Goal: Task Accomplishment & Management: Manage account settings

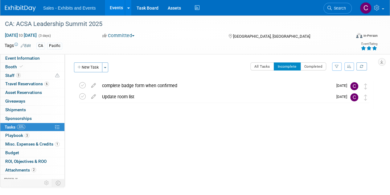
click at [114, 3] on link "Events" at bounding box center [116, 7] width 23 height 15
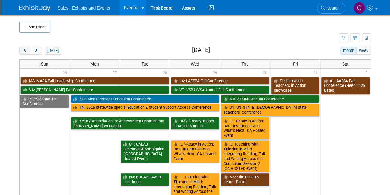
click at [23, 50] on span "prev" at bounding box center [25, 51] width 5 height 4
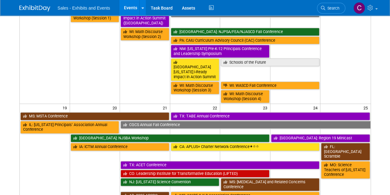
scroll to position [421, 0]
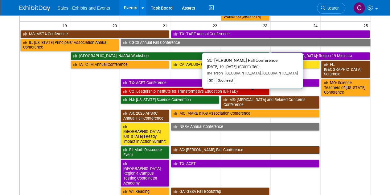
click at [186, 146] on link "SC: [PERSON_NAME] Fall Conference" at bounding box center [245, 150] width 149 height 8
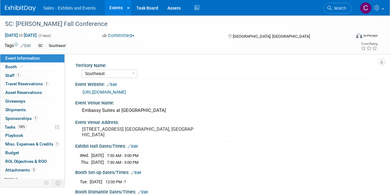
select select "Southeast"
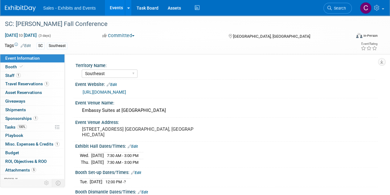
click at [137, 171] on link "Edit" at bounding box center [136, 172] width 10 height 4
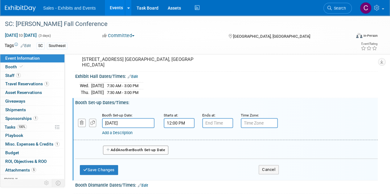
scroll to position [75, 0]
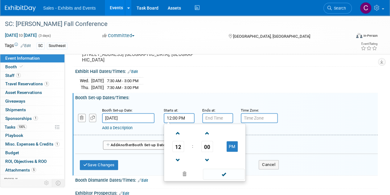
click at [170, 117] on input "12:00 PM" at bounding box center [179, 118] width 31 height 10
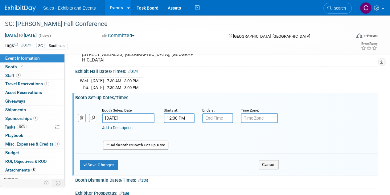
click at [174, 116] on input "12:00 PM" at bounding box center [179, 118] width 31 height 10
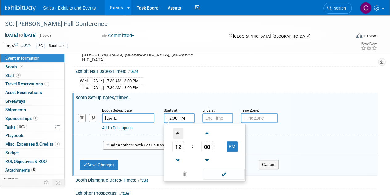
click at [176, 132] on span at bounding box center [178, 133] width 11 height 11
type input "2:00 PM"
click at [211, 175] on span at bounding box center [224, 173] width 42 height 11
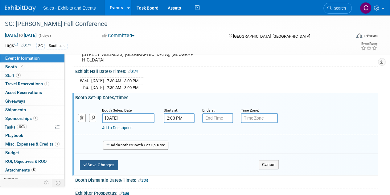
click at [88, 164] on button "Save Changes" at bounding box center [99, 165] width 38 height 10
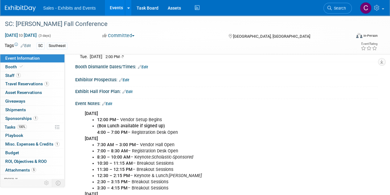
scroll to position [131, 0]
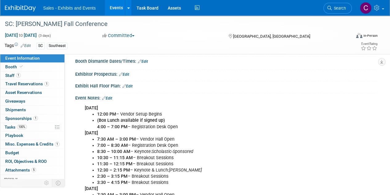
click at [110, 96] on link "Edit" at bounding box center [107, 98] width 10 height 4
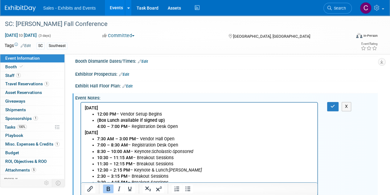
scroll to position [0, 0]
click at [99, 114] on b "12:00 PM" at bounding box center [106, 113] width 19 height 5
click at [329, 102] on button "button" at bounding box center [332, 106] width 11 height 9
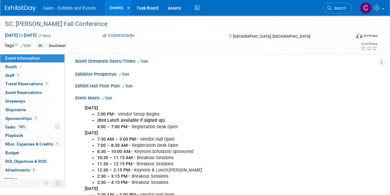
click at [114, 4] on link "Events" at bounding box center [116, 7] width 23 height 15
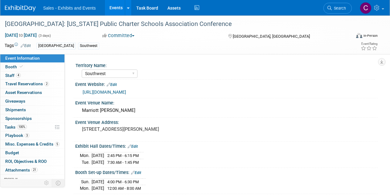
select select "Southwest"
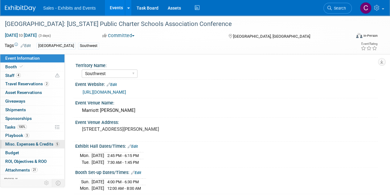
click at [15, 142] on span "Misc. Expenses & Credits 5" at bounding box center [32, 143] width 54 height 5
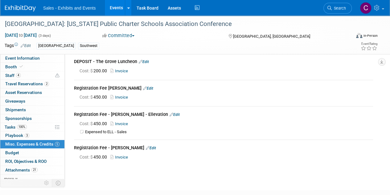
scroll to position [54, 0]
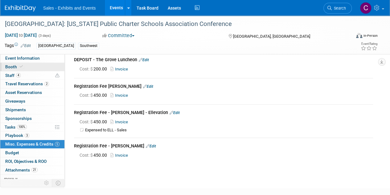
click at [13, 68] on span "Booth" at bounding box center [14, 66] width 19 height 5
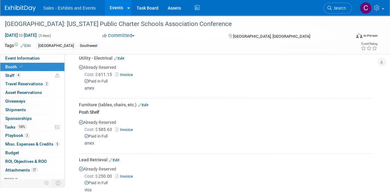
scroll to position [119, 0]
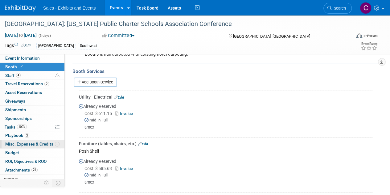
click at [31, 142] on span "Misc. Expenses & Credits 5" at bounding box center [32, 143] width 54 height 5
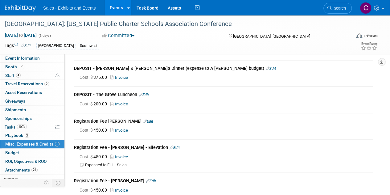
scroll to position [38, 0]
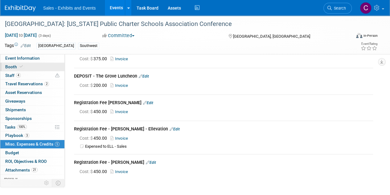
click at [10, 66] on span "Booth" at bounding box center [14, 66] width 19 height 5
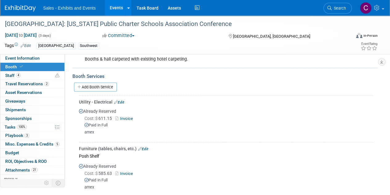
scroll to position [129, 0]
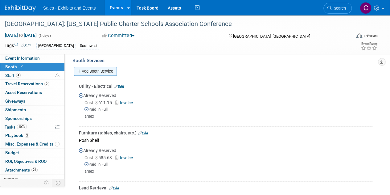
click at [85, 70] on link "Add Booth Service" at bounding box center [95, 71] width 43 height 9
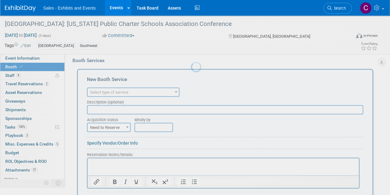
scroll to position [0, 0]
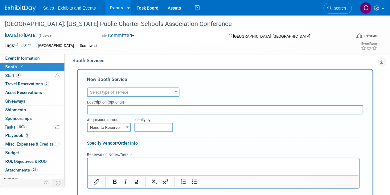
click at [176, 91] on b at bounding box center [176, 92] width 2 height 2
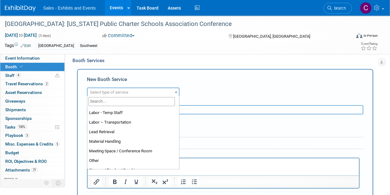
scroll to position [117, 0]
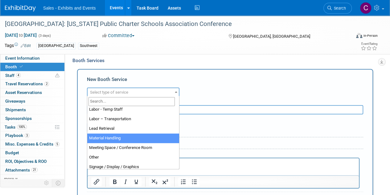
select select "10"
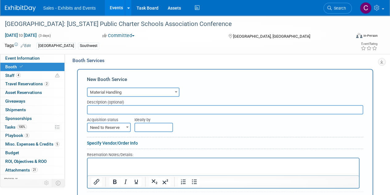
click at [107, 126] on span "Need to Reserve" at bounding box center [109, 127] width 43 height 9
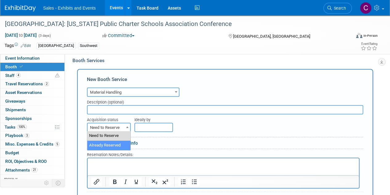
select select "2"
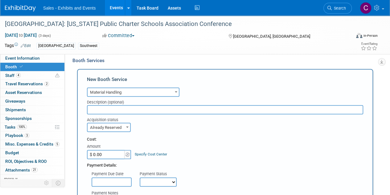
click at [121, 156] on input "$ 0.00" at bounding box center [106, 154] width 39 height 9
type input "$ 961.83"
drag, startPoint x: 150, startPoint y: 184, endPoint x: 151, endPoint y: 177, distance: 6.8
click at [150, 184] on select "Not Paid Yet Partially Paid Paid in Full" at bounding box center [158, 181] width 37 height 9
select select "1"
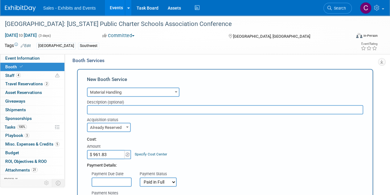
click at [140, 177] on select "Not Paid Yet Partially Paid Paid in Full" at bounding box center [158, 181] width 37 height 9
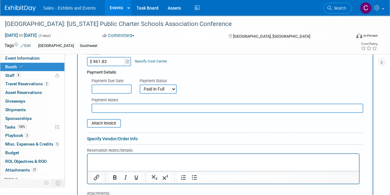
scroll to position [252, 0]
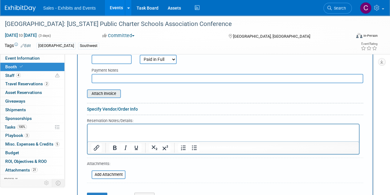
click at [96, 90] on input "file" at bounding box center [83, 93] width 73 height 7
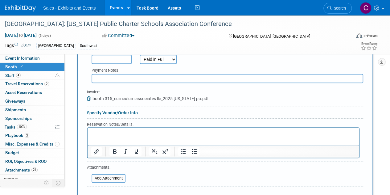
scroll to position [348, 0]
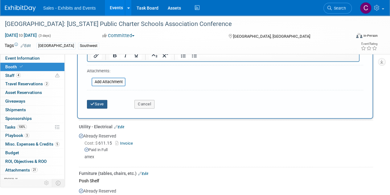
click at [99, 100] on button "Save" at bounding box center [97, 104] width 20 height 9
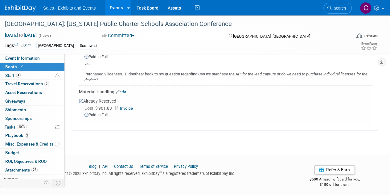
scroll to position [267, 0]
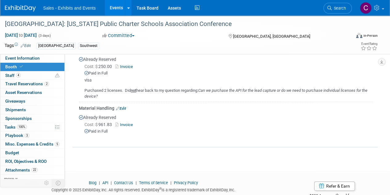
click at [128, 122] on link "Invoice" at bounding box center [125, 124] width 20 height 5
